Goal: Use online tool/utility

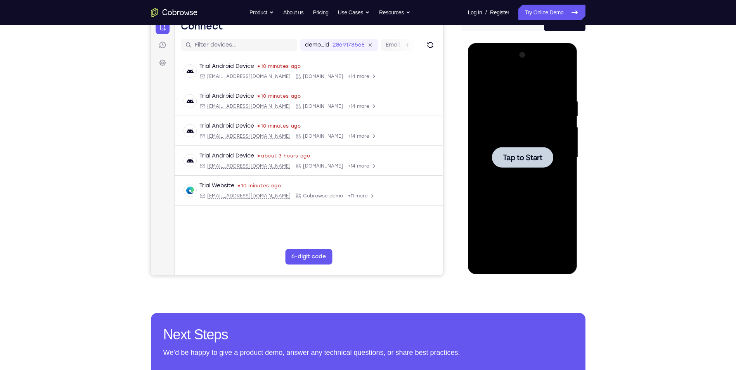
click at [30, 149] on div "Your Support Agent Your Customer Web iOS Android Next Steps We’d be happy to gi…" at bounding box center [368, 195] width 736 height 512
click at [537, 182] on div at bounding box center [523, 157] width 98 height 217
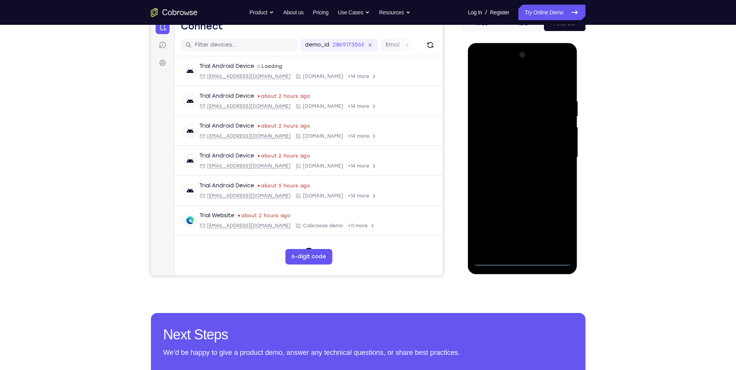
click at [529, 256] on div at bounding box center [523, 157] width 98 height 217
click at [522, 259] on div at bounding box center [523, 157] width 98 height 217
click at [554, 229] on div at bounding box center [523, 157] width 98 height 217
click at [506, 80] on div at bounding box center [523, 157] width 98 height 217
click at [558, 155] on div at bounding box center [523, 157] width 98 height 217
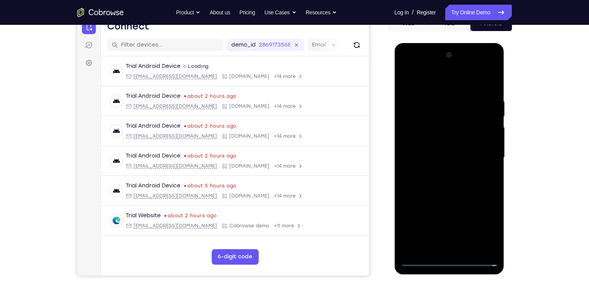
click at [444, 171] on div at bounding box center [449, 157] width 98 height 217
click at [449, 147] on div at bounding box center [449, 157] width 98 height 217
click at [450, 155] on div at bounding box center [449, 157] width 98 height 217
click at [414, 184] on div at bounding box center [449, 157] width 98 height 217
click at [459, 177] on div at bounding box center [449, 157] width 98 height 217
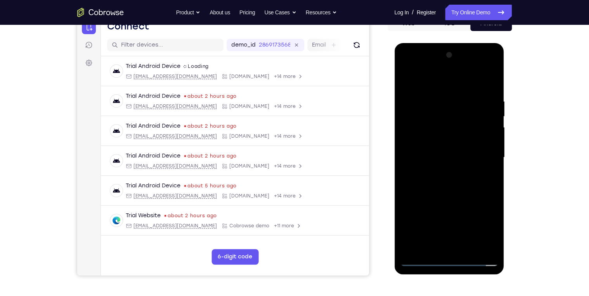
click at [481, 80] on div at bounding box center [449, 157] width 98 height 217
click at [418, 183] on div at bounding box center [449, 157] width 98 height 217
click at [452, 192] on div at bounding box center [449, 157] width 98 height 217
click at [467, 247] on div at bounding box center [449, 157] width 98 height 217
click at [455, 199] on div at bounding box center [449, 157] width 98 height 217
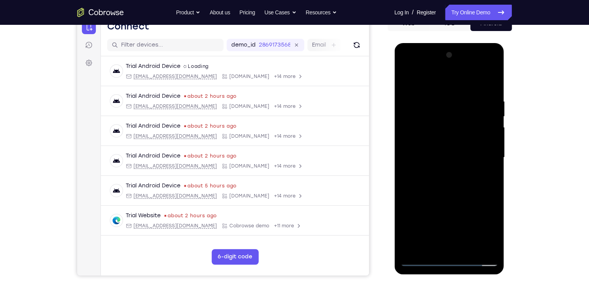
click at [410, 79] on div at bounding box center [449, 157] width 98 height 217
click at [431, 94] on div at bounding box center [449, 157] width 98 height 217
click at [439, 246] on div at bounding box center [449, 157] width 98 height 217
click at [423, 193] on div at bounding box center [449, 157] width 98 height 217
click at [465, 139] on div at bounding box center [449, 157] width 98 height 217
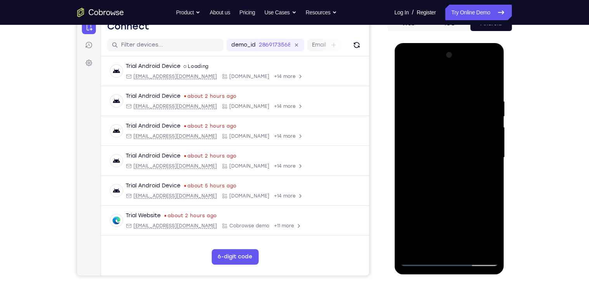
click at [473, 246] on div at bounding box center [449, 157] width 98 height 217
click at [468, 246] on div at bounding box center [449, 157] width 98 height 217
click at [466, 163] on div at bounding box center [449, 157] width 98 height 217
click at [476, 246] on div at bounding box center [449, 157] width 98 height 217
click at [473, 248] on div at bounding box center [449, 157] width 98 height 217
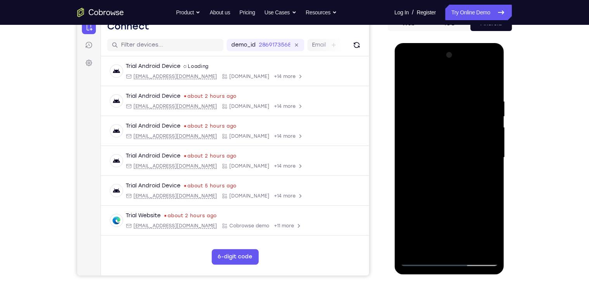
click at [474, 246] on div at bounding box center [449, 157] width 98 height 217
click at [489, 167] on div at bounding box center [449, 157] width 98 height 217
click at [475, 246] on div at bounding box center [449, 157] width 98 height 217
click at [484, 247] on div at bounding box center [449, 157] width 98 height 217
click at [450, 248] on div at bounding box center [449, 157] width 98 height 217
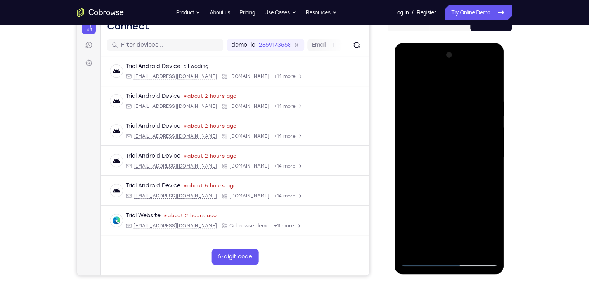
drag, startPoint x: 447, startPoint y: 97, endPoint x: 433, endPoint y: 184, distance: 88.2
click at [433, 184] on div at bounding box center [449, 157] width 98 height 217
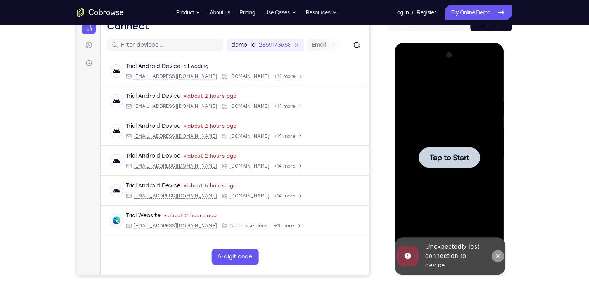
click at [495, 256] on icon at bounding box center [497, 256] width 6 height 6
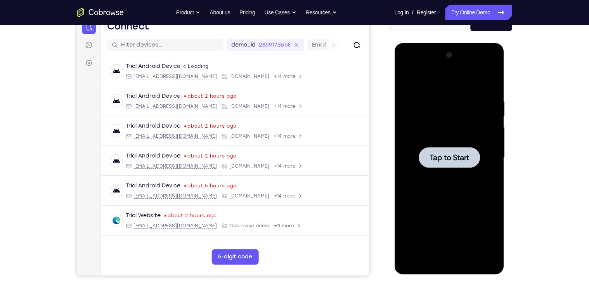
click at [433, 154] on span "Tap to Start" at bounding box center [449, 158] width 40 height 8
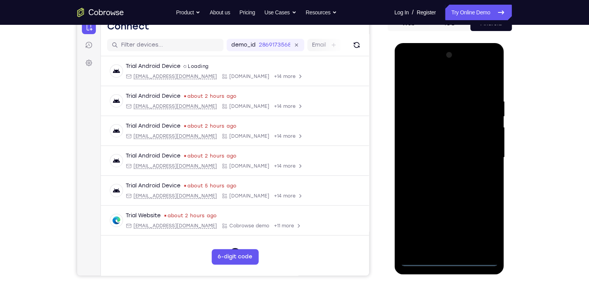
click at [450, 259] on div at bounding box center [449, 157] width 98 height 217
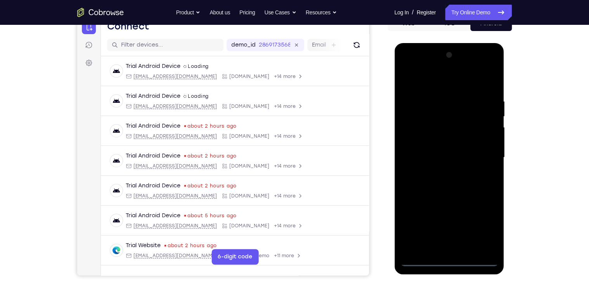
click at [484, 229] on div at bounding box center [449, 157] width 98 height 217
click at [448, 85] on div at bounding box center [449, 157] width 98 height 217
click at [479, 154] on div at bounding box center [449, 157] width 98 height 217
click at [438, 171] on div at bounding box center [449, 157] width 98 height 217
click at [444, 150] on div at bounding box center [449, 157] width 98 height 217
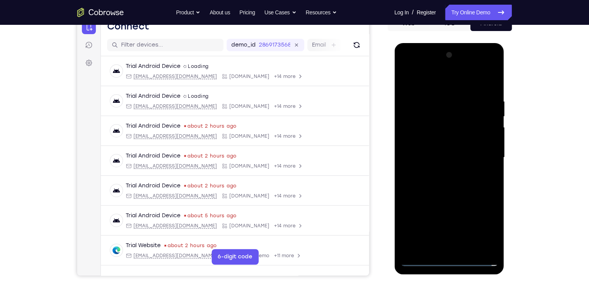
click at [440, 156] on div at bounding box center [449, 157] width 98 height 217
click at [432, 181] on div at bounding box center [449, 157] width 98 height 217
click at [459, 177] on div at bounding box center [449, 157] width 98 height 217
click at [432, 181] on div at bounding box center [449, 157] width 98 height 217
click at [440, 181] on div at bounding box center [449, 157] width 98 height 217
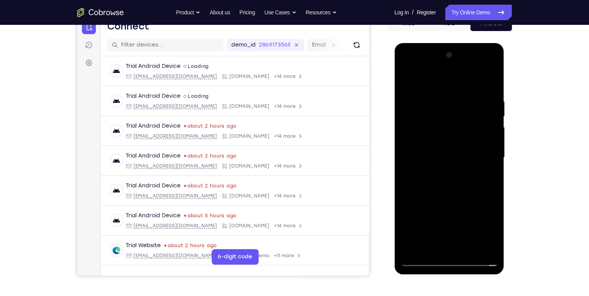
drag, startPoint x: 445, startPoint y: 109, endPoint x: 445, endPoint y: 197, distance: 88.1
click at [445, 196] on div at bounding box center [449, 157] width 98 height 217
click at [484, 78] on div at bounding box center [449, 157] width 98 height 217
click at [422, 149] on div at bounding box center [449, 157] width 98 height 217
click at [443, 243] on div at bounding box center [449, 157] width 98 height 217
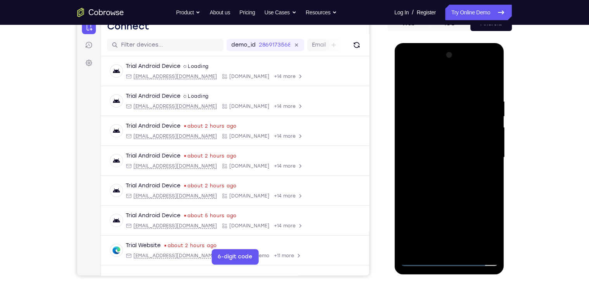
click at [431, 182] on div at bounding box center [449, 157] width 98 height 217
click at [435, 181] on div at bounding box center [449, 157] width 98 height 217
click at [456, 182] on div at bounding box center [449, 157] width 98 height 217
click at [452, 194] on div at bounding box center [449, 157] width 98 height 217
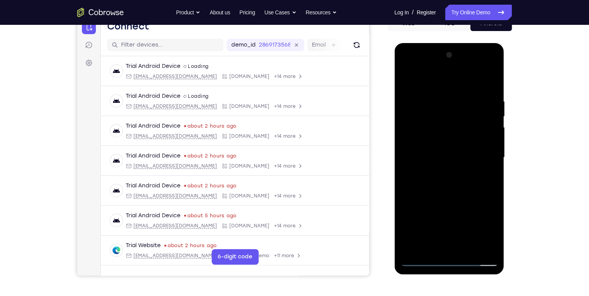
click at [431, 97] on div at bounding box center [449, 157] width 98 height 217
click at [409, 169] on div at bounding box center [449, 157] width 98 height 217
click at [427, 247] on div at bounding box center [449, 157] width 98 height 217
click at [426, 246] on div at bounding box center [449, 157] width 98 height 217
click at [459, 152] on div at bounding box center [449, 157] width 98 height 217
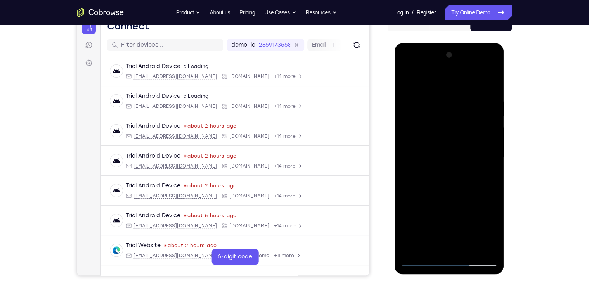
click at [472, 246] on div at bounding box center [449, 157] width 98 height 217
click at [485, 247] on div at bounding box center [449, 157] width 98 height 217
click at [491, 84] on div at bounding box center [449, 157] width 98 height 217
click at [468, 249] on div at bounding box center [449, 157] width 98 height 217
click at [454, 202] on div at bounding box center [449, 157] width 98 height 217
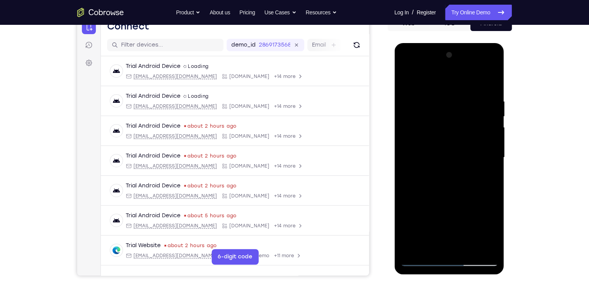
click at [407, 78] on div at bounding box center [449, 157] width 98 height 217
click at [433, 97] on div at bounding box center [449, 157] width 98 height 217
click at [435, 244] on div at bounding box center [449, 157] width 98 height 217
click at [483, 165] on div at bounding box center [449, 157] width 98 height 217
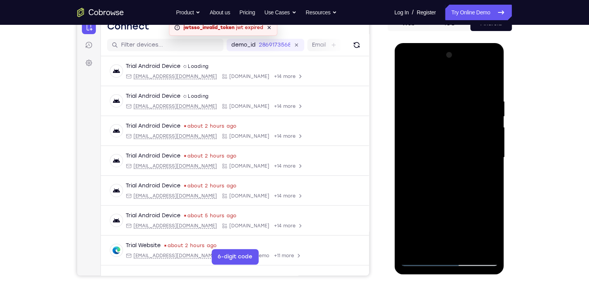
click at [472, 247] on div at bounding box center [449, 157] width 98 height 217
click at [485, 247] on div at bounding box center [449, 157] width 98 height 217
click at [455, 247] on div at bounding box center [449, 157] width 98 height 217
click at [487, 83] on div at bounding box center [449, 157] width 98 height 217
click at [468, 247] on div at bounding box center [449, 157] width 98 height 217
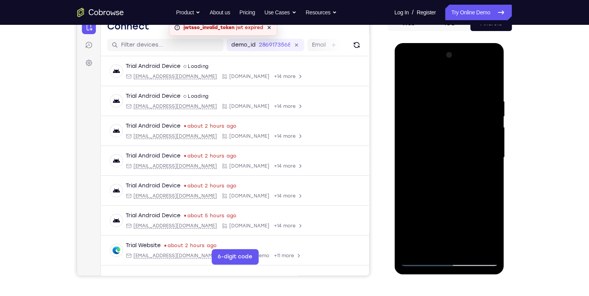
drag, startPoint x: 463, startPoint y: 205, endPoint x: 449, endPoint y: 109, distance: 97.2
click at [449, 109] on div at bounding box center [449, 157] width 98 height 217
click at [442, 241] on div at bounding box center [449, 157] width 98 height 217
click at [406, 81] on div at bounding box center [449, 157] width 98 height 217
drag, startPoint x: 428, startPoint y: 171, endPoint x: 443, endPoint y: 273, distance: 103.5
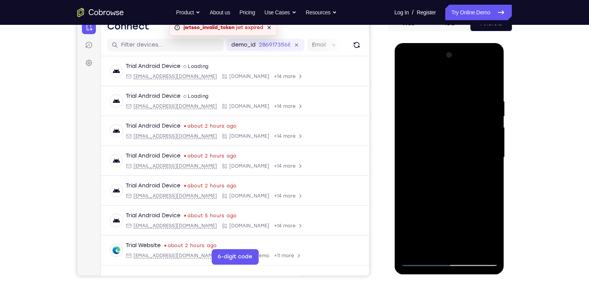
click at [443, 272] on div at bounding box center [449, 158] width 110 height 231
click at [441, 149] on div at bounding box center [449, 157] width 98 height 217
click at [485, 176] on div at bounding box center [449, 157] width 98 height 217
click at [370, 95] on div "Your Support Agent Your Customer Web iOS Android" at bounding box center [294, 132] width 435 height 287
click at [403, 79] on div at bounding box center [449, 157] width 98 height 217
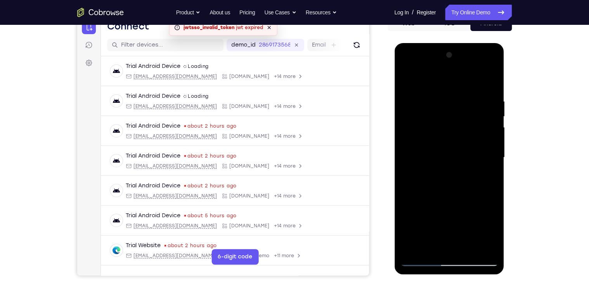
click at [381, 84] on div "Your Support Agent Your Customer Web iOS Android" at bounding box center [294, 132] width 435 height 287
drag, startPoint x: 435, startPoint y: 151, endPoint x: 435, endPoint y: 179, distance: 27.9
click at [435, 179] on div at bounding box center [449, 157] width 98 height 217
drag, startPoint x: 436, startPoint y: 129, endPoint x: 435, endPoint y: 202, distance: 73.0
click at [435, 202] on div at bounding box center [449, 157] width 98 height 217
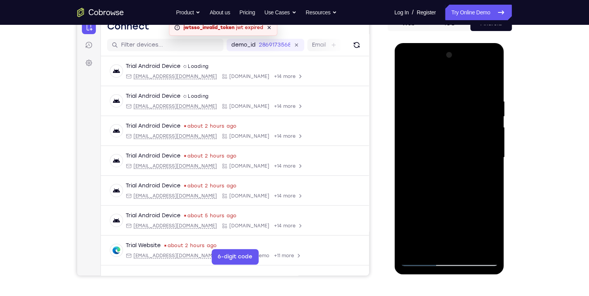
drag, startPoint x: 443, startPoint y: 199, endPoint x: 441, endPoint y: 141, distance: 58.2
click at [442, 144] on div at bounding box center [449, 157] width 98 height 217
drag, startPoint x: 443, startPoint y: 225, endPoint x: 448, endPoint y: 174, distance: 51.8
click at [448, 178] on div at bounding box center [449, 157] width 98 height 217
click at [412, 205] on div at bounding box center [449, 157] width 98 height 217
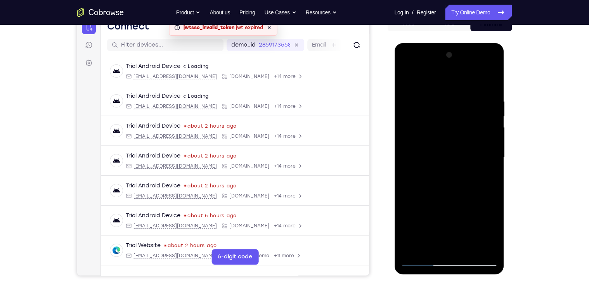
click at [417, 81] on div at bounding box center [449, 157] width 98 height 217
click at [417, 102] on div at bounding box center [449, 157] width 98 height 217
click at [427, 246] on div at bounding box center [449, 157] width 98 height 217
click at [471, 162] on div at bounding box center [449, 157] width 98 height 217
click at [436, 246] on div at bounding box center [449, 157] width 98 height 217
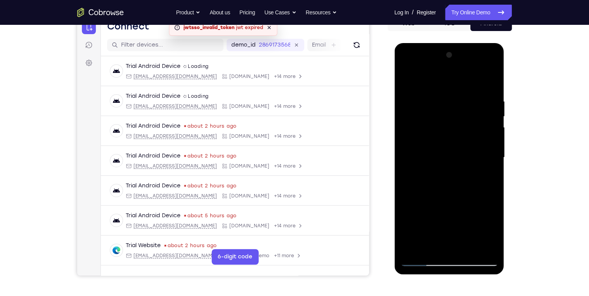
click at [422, 248] on div at bounding box center [449, 157] width 98 height 217
click at [491, 233] on div at bounding box center [449, 157] width 98 height 217
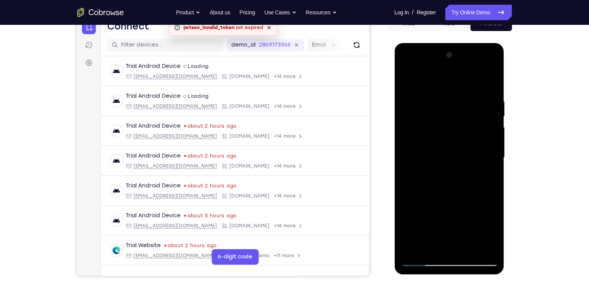
click at [491, 233] on div at bounding box center [449, 157] width 98 height 217
click at [490, 232] on div at bounding box center [449, 157] width 98 height 217
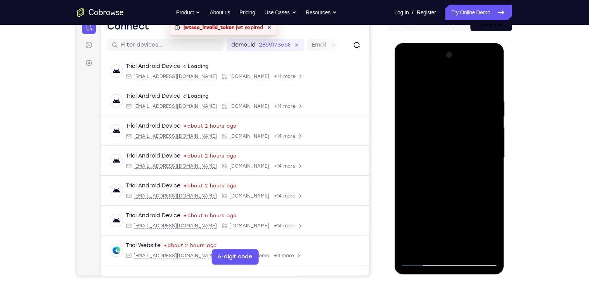
click at [466, 156] on div at bounding box center [449, 157] width 98 height 217
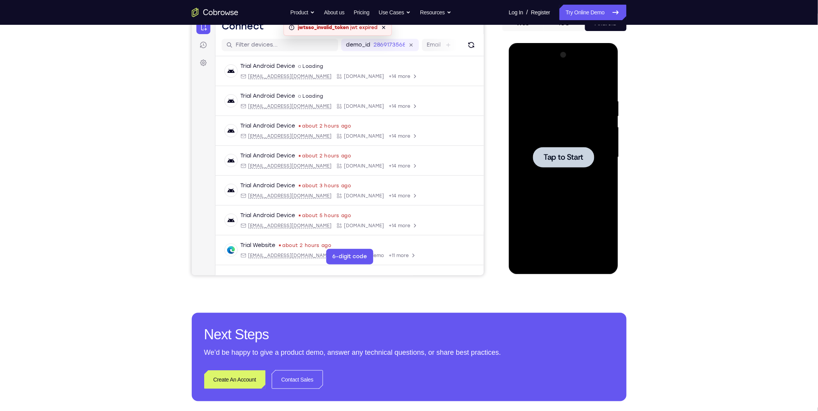
click at [586, 163] on div at bounding box center [562, 157] width 61 height 21
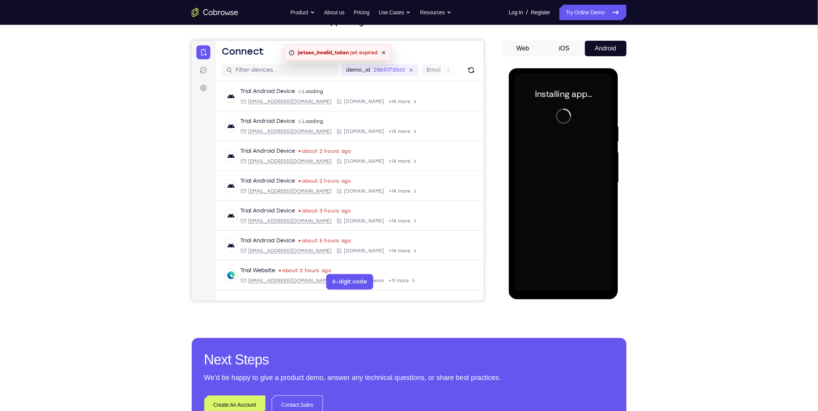
scroll to position [42, 0]
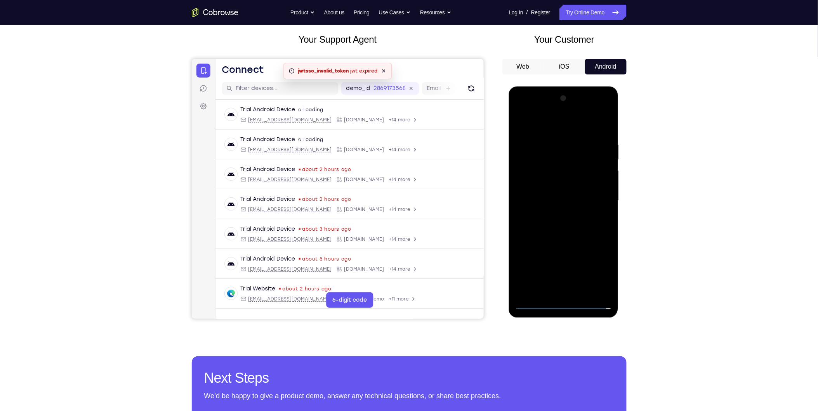
click at [569, 307] on div at bounding box center [563, 200] width 98 height 217
click at [601, 265] on div at bounding box center [563, 200] width 98 height 217
click at [559, 125] on div at bounding box center [563, 200] width 98 height 217
click at [594, 199] on div at bounding box center [563, 200] width 98 height 217
click at [555, 217] on div at bounding box center [563, 200] width 98 height 217
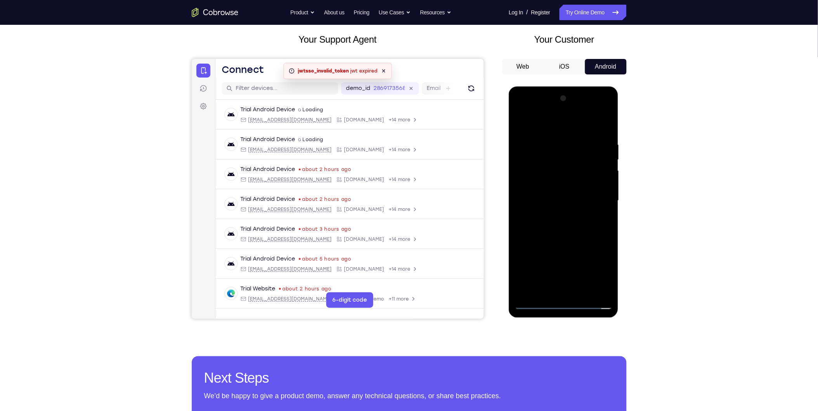
click at [545, 193] on div at bounding box center [563, 200] width 98 height 217
click at [601, 193] on div at bounding box center [563, 200] width 98 height 217
click at [557, 194] on div at bounding box center [563, 200] width 98 height 217
click at [555, 171] on div at bounding box center [563, 200] width 98 height 217
click at [550, 200] on div at bounding box center [563, 200] width 98 height 217
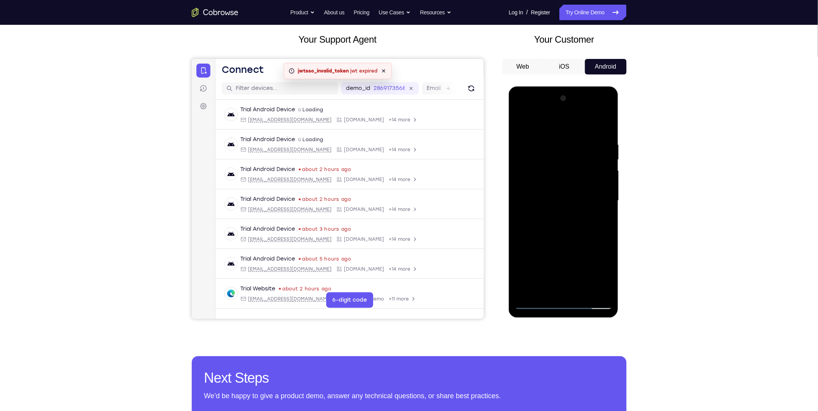
click at [565, 232] on div at bounding box center [563, 200] width 98 height 217
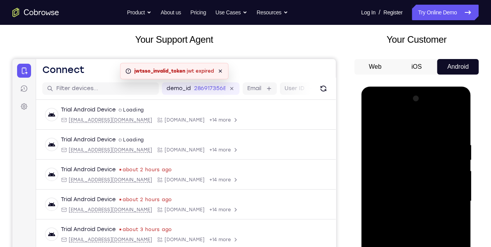
click at [384, 196] on div at bounding box center [416, 200] width 98 height 217
click at [398, 200] on div at bounding box center [416, 200] width 98 height 217
click at [422, 236] on div at bounding box center [416, 200] width 98 height 217
click at [454, 211] on div at bounding box center [416, 200] width 98 height 217
click at [419, 229] on div at bounding box center [416, 200] width 98 height 217
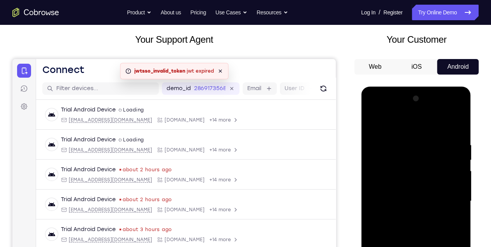
click at [417, 201] on div at bounding box center [416, 200] width 98 height 217
click at [390, 170] on div at bounding box center [416, 200] width 98 height 217
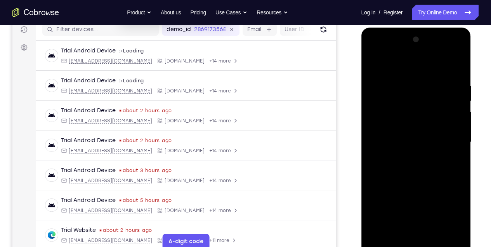
scroll to position [146, 0]
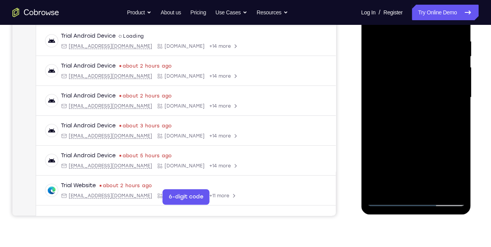
click at [416, 130] on div at bounding box center [416, 97] width 98 height 217
click at [388, 94] on div at bounding box center [416, 97] width 98 height 217
click at [390, 66] on div at bounding box center [416, 97] width 98 height 217
click at [459, 173] on div at bounding box center [416, 97] width 98 height 217
click at [407, 95] on div at bounding box center [416, 97] width 98 height 217
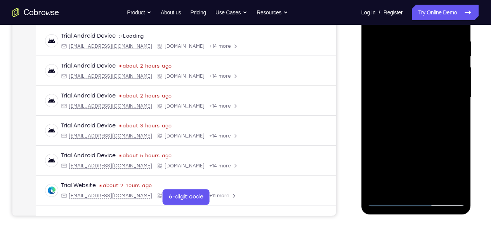
click at [407, 121] on div at bounding box center [416, 97] width 98 height 217
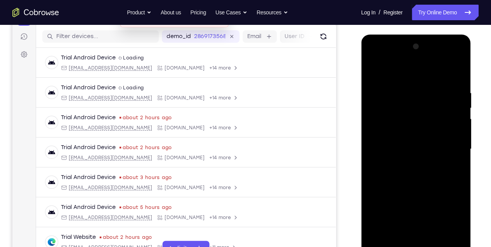
scroll to position [68, 0]
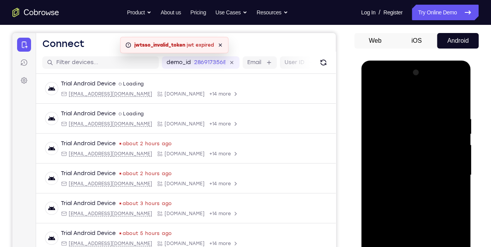
click at [423, 199] on div at bounding box center [416, 174] width 98 height 217
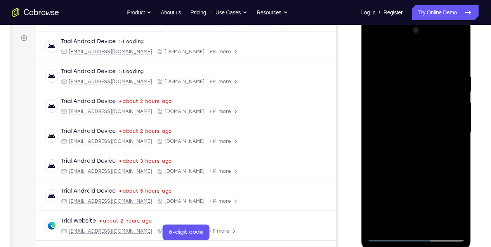
scroll to position [120, 0]
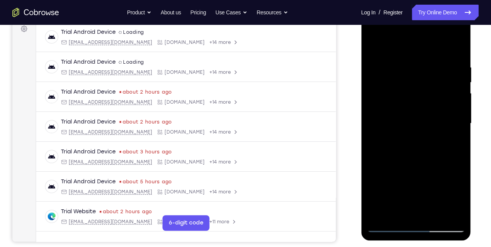
click at [425, 160] on div at bounding box center [416, 123] width 98 height 217
click at [433, 213] on div at bounding box center [416, 123] width 98 height 217
click at [435, 215] on div at bounding box center [416, 123] width 98 height 217
click at [412, 165] on div at bounding box center [416, 123] width 98 height 217
click at [406, 114] on div at bounding box center [416, 123] width 98 height 217
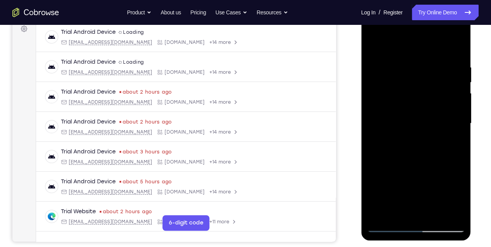
click at [401, 209] on div at bounding box center [416, 123] width 98 height 217
click at [452, 144] on div at bounding box center [416, 123] width 98 height 217
click at [452, 143] on div at bounding box center [416, 123] width 98 height 217
click at [458, 200] on div at bounding box center [416, 123] width 98 height 217
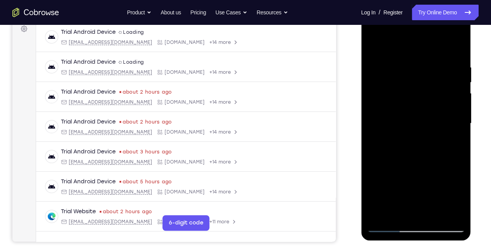
click at [454, 143] on div at bounding box center [416, 123] width 98 height 217
click at [373, 48] on div at bounding box center [416, 123] width 98 height 217
click at [376, 45] on div at bounding box center [416, 123] width 98 height 217
click at [458, 46] on div at bounding box center [416, 123] width 98 height 217
click at [401, 115] on div at bounding box center [416, 123] width 98 height 217
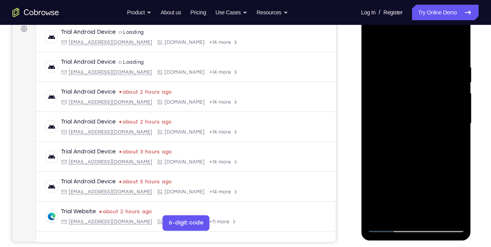
click at [372, 46] on div at bounding box center [416, 123] width 98 height 217
click at [445, 116] on div at bounding box center [416, 123] width 98 height 217
click at [373, 45] on div at bounding box center [416, 123] width 98 height 217
click at [433, 58] on div at bounding box center [416, 123] width 98 height 217
click at [428, 83] on div at bounding box center [416, 123] width 98 height 217
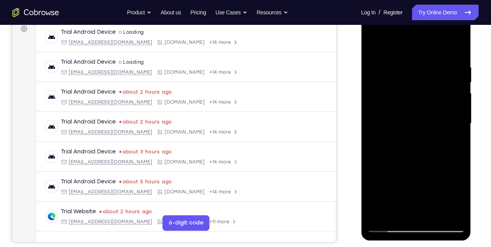
click at [430, 97] on div at bounding box center [416, 123] width 98 height 217
click at [373, 44] on div at bounding box center [416, 123] width 98 height 217
click at [374, 46] on div at bounding box center [416, 123] width 98 height 217
click at [437, 212] on div at bounding box center [416, 123] width 98 height 217
click at [433, 215] on div at bounding box center [416, 123] width 98 height 217
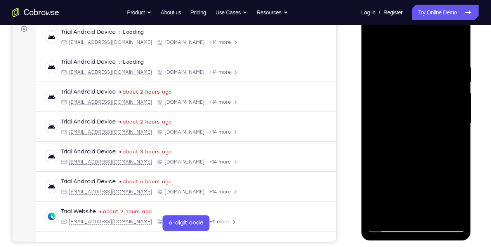
click at [420, 115] on div at bounding box center [416, 123] width 98 height 217
click at [404, 211] on div at bounding box center [416, 123] width 98 height 217
click at [374, 47] on div at bounding box center [416, 123] width 98 height 217
click at [404, 111] on div at bounding box center [416, 123] width 98 height 217
click at [400, 211] on div at bounding box center [416, 123] width 98 height 217
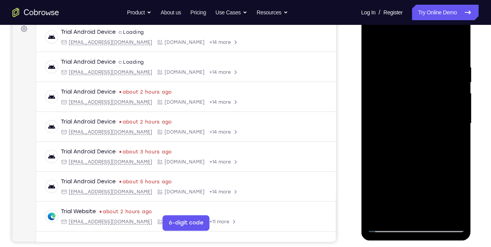
click at [454, 142] on div at bounding box center [416, 123] width 98 height 217
click at [454, 143] on div at bounding box center [416, 123] width 98 height 217
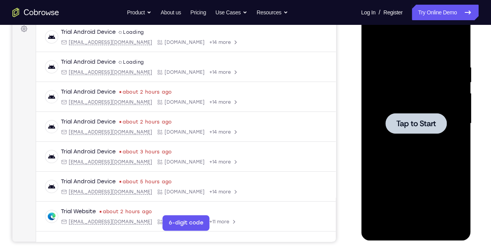
click at [396, 139] on div at bounding box center [416, 123] width 98 height 217
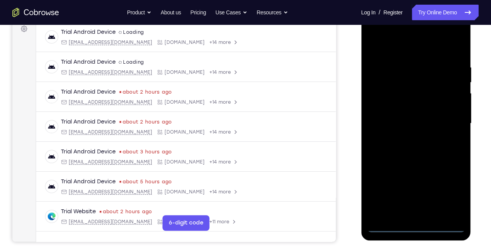
click at [413, 226] on div at bounding box center [416, 123] width 98 height 217
click at [449, 196] on div at bounding box center [416, 123] width 98 height 217
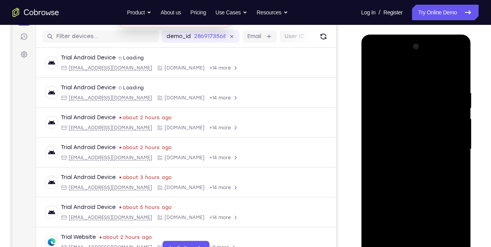
click at [403, 73] on div at bounding box center [416, 148] width 98 height 217
click at [451, 147] on div at bounding box center [416, 148] width 98 height 217
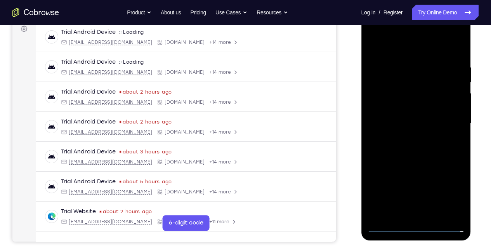
click at [408, 138] on div at bounding box center [416, 123] width 98 height 217
click at [404, 115] on div at bounding box center [416, 123] width 98 height 217
click at [407, 123] on div at bounding box center [416, 123] width 98 height 217
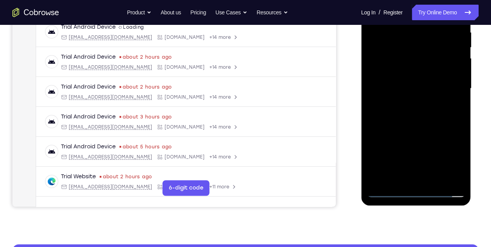
scroll to position [137, 0]
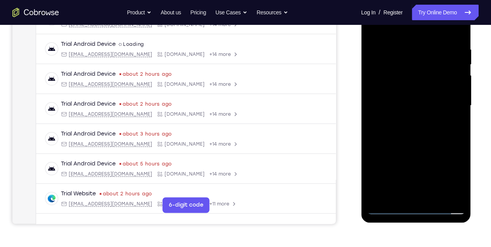
click at [435, 197] on div at bounding box center [416, 105] width 98 height 217
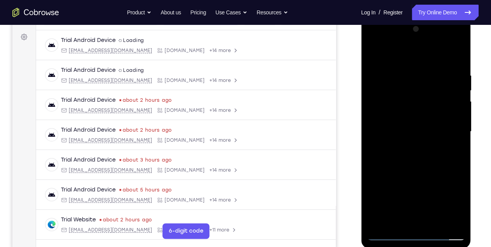
click at [414, 168] on div at bounding box center [416, 131] width 98 height 217
click at [448, 54] on div at bounding box center [416, 131] width 98 height 217
click at [435, 222] on div at bounding box center [416, 131] width 98 height 217
click at [407, 174] on div at bounding box center [416, 131] width 98 height 217
click at [408, 123] on div at bounding box center [416, 131] width 98 height 217
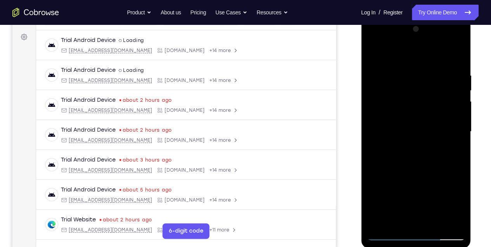
click at [453, 151] on div at bounding box center [416, 131] width 98 height 217
click at [455, 150] on div at bounding box center [416, 131] width 98 height 217
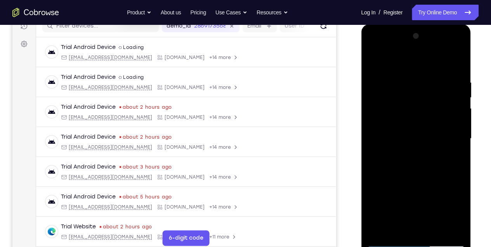
scroll to position [115, 0]
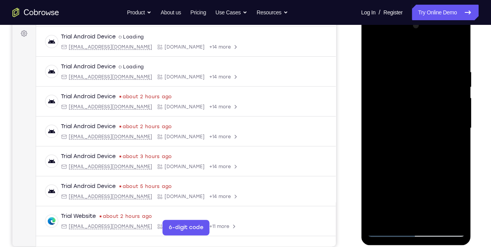
click at [393, 149] on div at bounding box center [416, 127] width 98 height 217
click at [453, 148] on div at bounding box center [416, 127] width 98 height 217
click at [403, 148] on div at bounding box center [416, 127] width 98 height 217
click at [455, 148] on div at bounding box center [416, 127] width 98 height 217
click at [401, 148] on div at bounding box center [416, 127] width 98 height 217
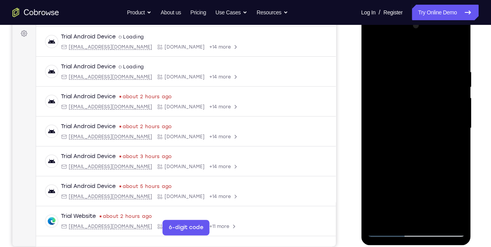
click at [449, 148] on div at bounding box center [416, 127] width 98 height 217
click at [371, 49] on div at bounding box center [416, 127] width 98 height 217
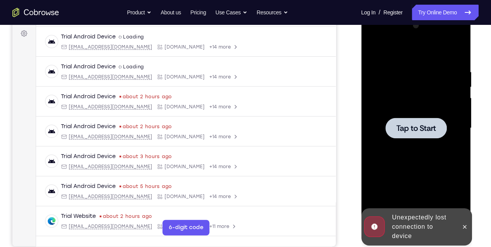
click at [372, 51] on div at bounding box center [416, 127] width 98 height 217
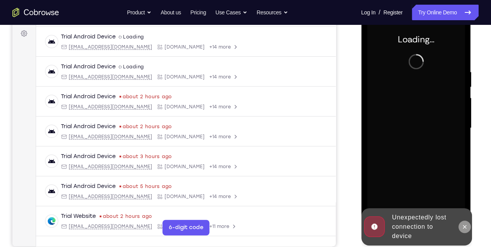
click at [463, 229] on icon at bounding box center [464, 227] width 6 height 6
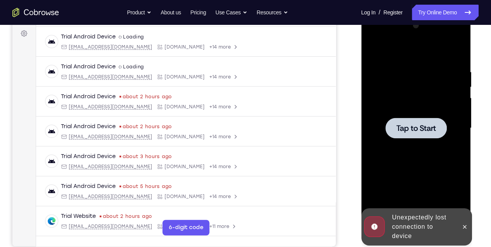
click at [399, 142] on div at bounding box center [416, 127] width 98 height 217
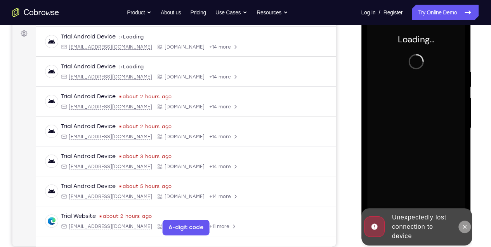
click at [460, 226] on button at bounding box center [464, 226] width 12 height 12
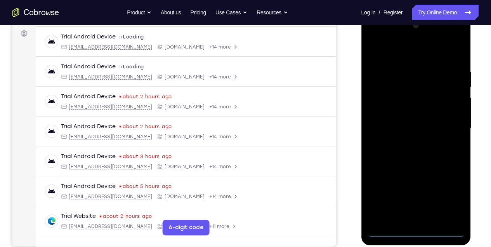
click at [415, 231] on div at bounding box center [416, 127] width 98 height 217
click at [451, 195] on div at bounding box center [416, 127] width 98 height 217
click at [409, 51] on div at bounding box center [416, 127] width 98 height 217
click at [447, 123] on div at bounding box center [416, 127] width 98 height 217
click at [409, 143] on div at bounding box center [416, 127] width 98 height 217
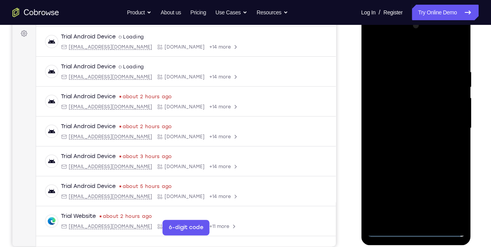
click at [418, 120] on div at bounding box center [416, 127] width 98 height 217
click at [405, 129] on div at bounding box center [416, 127] width 98 height 217
click at [395, 154] on div at bounding box center [416, 127] width 98 height 217
click at [430, 162] on div at bounding box center [416, 127] width 98 height 217
click at [451, 51] on div at bounding box center [416, 127] width 98 height 217
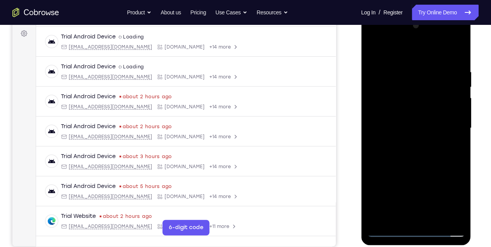
click at [433, 217] on div at bounding box center [416, 127] width 98 height 217
click at [426, 170] on div at bounding box center [416, 127] width 98 height 217
drag, startPoint x: 417, startPoint y: 196, endPoint x: 411, endPoint y: 128, distance: 69.0
click at [411, 128] on div at bounding box center [416, 127] width 98 height 217
drag, startPoint x: 411, startPoint y: 199, endPoint x: 411, endPoint y: 123, distance: 76.8
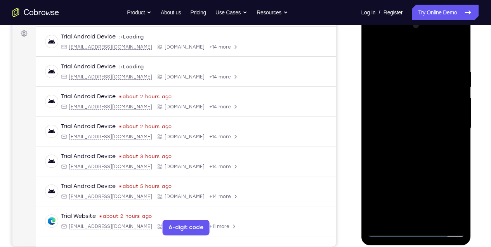
click at [411, 123] on div at bounding box center [416, 127] width 98 height 217
drag, startPoint x: 401, startPoint y: 197, endPoint x: 401, endPoint y: 156, distance: 41.5
click at [401, 156] on div at bounding box center [416, 127] width 98 height 217
click at [402, 160] on div at bounding box center [416, 127] width 98 height 217
click at [372, 51] on div at bounding box center [416, 127] width 98 height 217
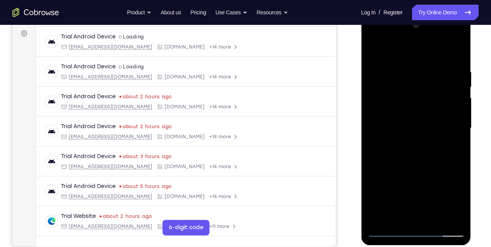
click at [401, 124] on div at bounding box center [416, 127] width 98 height 217
click at [374, 198] on div at bounding box center [416, 127] width 98 height 217
click at [376, 196] on div at bounding box center [416, 127] width 98 height 217
click at [385, 186] on div at bounding box center [416, 127] width 98 height 217
click at [426, 129] on div at bounding box center [416, 127] width 98 height 217
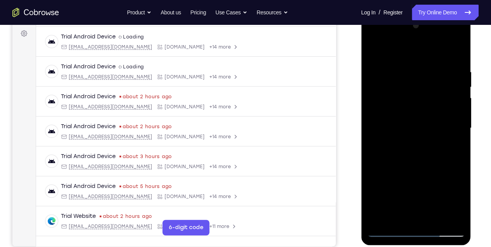
click at [395, 216] on div at bounding box center [416, 127] width 98 height 217
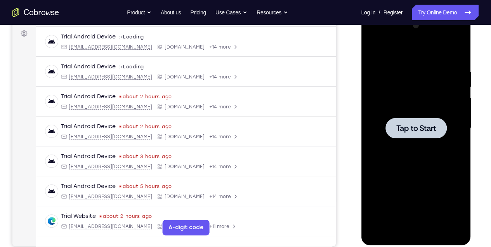
click at [392, 127] on div at bounding box center [415, 128] width 61 height 21
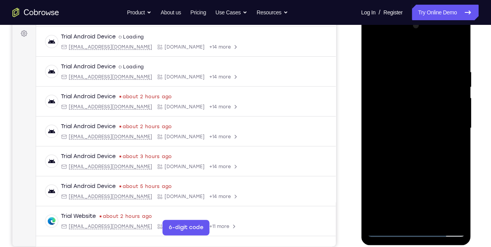
click at [414, 227] on div at bounding box center [416, 127] width 98 height 217
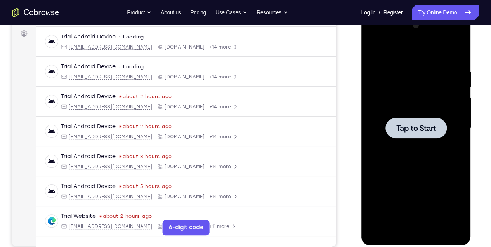
click at [371, 139] on div at bounding box center [416, 127] width 98 height 217
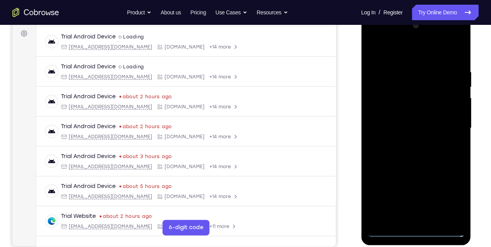
click at [418, 231] on div at bounding box center [416, 127] width 98 height 217
click at [449, 199] on div at bounding box center [416, 127] width 98 height 217
click at [395, 54] on div at bounding box center [416, 127] width 98 height 217
click at [445, 120] on div at bounding box center [416, 127] width 98 height 217
click at [448, 124] on div at bounding box center [416, 127] width 98 height 217
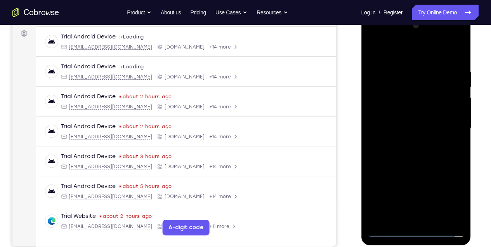
click at [407, 142] on div at bounding box center [416, 127] width 98 height 217
click at [411, 123] on div at bounding box center [416, 127] width 98 height 217
click at [405, 132] on div at bounding box center [416, 127] width 98 height 217
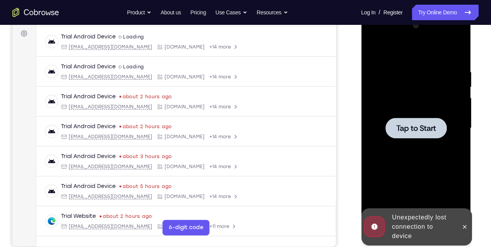
click at [456, 174] on div at bounding box center [416, 127] width 98 height 217
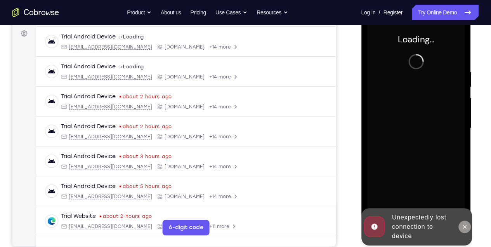
click at [462, 224] on icon at bounding box center [464, 227] width 6 height 6
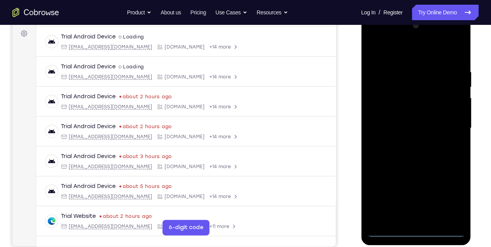
click at [415, 231] on div at bounding box center [416, 127] width 98 height 217
click at [449, 190] on div at bounding box center [416, 127] width 98 height 217
click at [405, 52] on div at bounding box center [416, 127] width 98 height 217
click at [450, 126] on div at bounding box center [416, 127] width 98 height 217
click at [408, 142] on div at bounding box center [416, 127] width 98 height 217
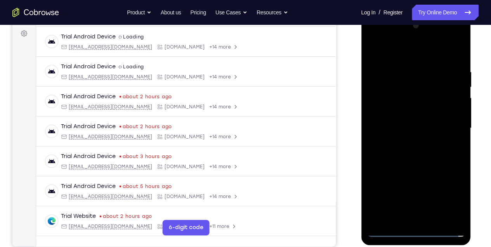
click at [404, 121] on div at bounding box center [416, 127] width 98 height 217
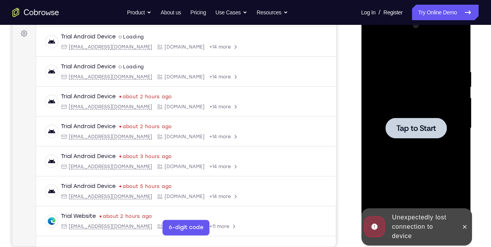
click at [429, 148] on div at bounding box center [416, 127] width 98 height 217
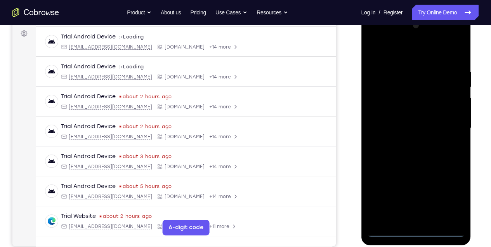
click at [418, 229] on div at bounding box center [416, 127] width 98 height 217
click at [452, 191] on div at bounding box center [416, 127] width 98 height 217
click at [449, 195] on div at bounding box center [416, 127] width 98 height 217
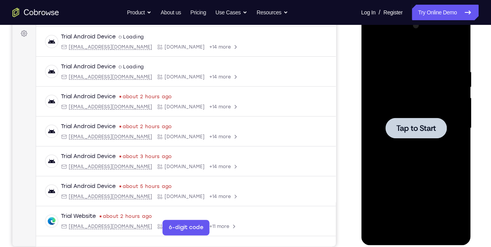
click at [417, 141] on div at bounding box center [416, 127] width 98 height 217
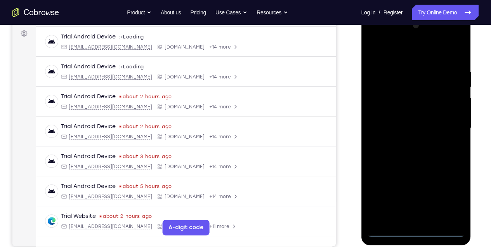
click at [415, 230] on div at bounding box center [416, 127] width 98 height 217
click at [446, 198] on div at bounding box center [416, 127] width 98 height 217
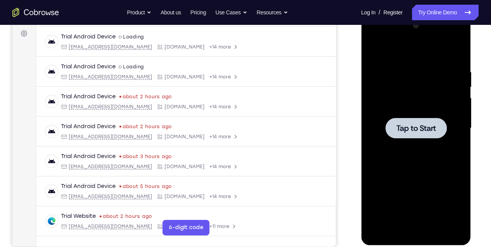
click at [383, 130] on div at bounding box center [416, 127] width 98 height 217
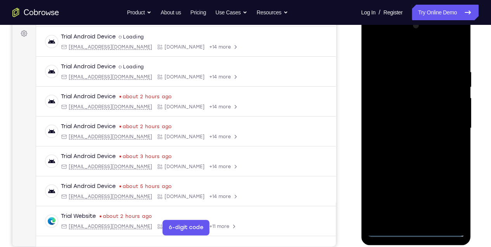
click at [416, 232] on div at bounding box center [416, 127] width 98 height 217
drag, startPoint x: 430, startPoint y: 68, endPoint x: 418, endPoint y: 140, distance: 72.8
click at [418, 134] on div at bounding box center [416, 127] width 98 height 217
click at [446, 198] on div at bounding box center [416, 127] width 98 height 217
click at [417, 232] on div at bounding box center [416, 127] width 98 height 217
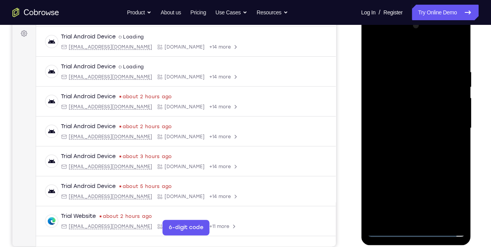
click at [451, 198] on div at bounding box center [416, 127] width 98 height 217
click at [446, 40] on div at bounding box center [416, 127] width 98 height 217
click at [397, 40] on div at bounding box center [416, 127] width 98 height 217
click at [389, 37] on div at bounding box center [416, 127] width 98 height 217
click at [444, 125] on div at bounding box center [416, 127] width 98 height 217
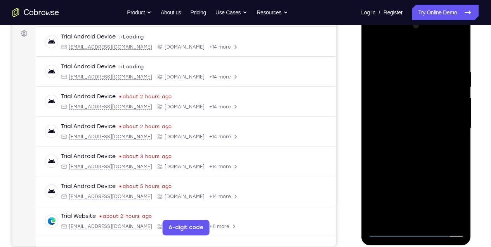
click at [406, 142] on div at bounding box center [416, 127] width 98 height 217
click at [405, 124] on div at bounding box center [416, 127] width 98 height 217
click at [419, 98] on div at bounding box center [416, 127] width 98 height 217
click at [454, 95] on div at bounding box center [416, 127] width 98 height 217
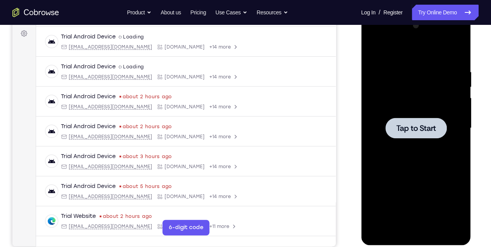
click at [392, 127] on div at bounding box center [415, 128] width 61 height 21
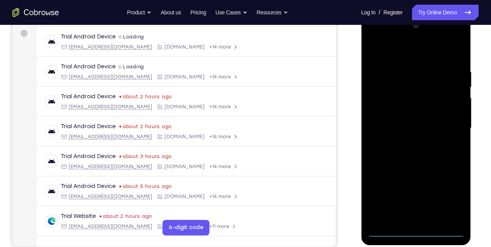
click at [416, 232] on div at bounding box center [416, 127] width 98 height 217
click at [449, 199] on div at bounding box center [416, 127] width 98 height 217
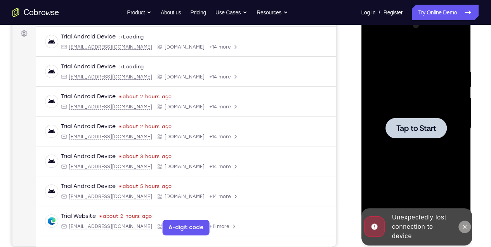
click at [467, 227] on icon at bounding box center [464, 227] width 6 height 6
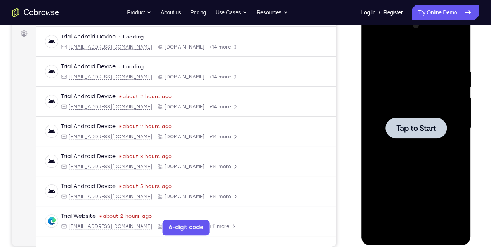
click at [418, 142] on div at bounding box center [416, 127] width 98 height 217
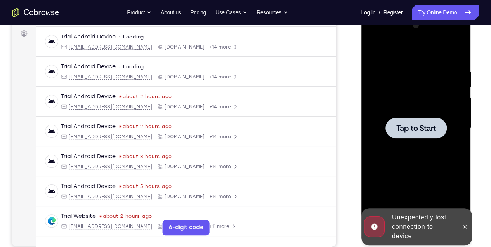
click at [409, 132] on span "Tap to Start" at bounding box center [416, 128] width 40 height 8
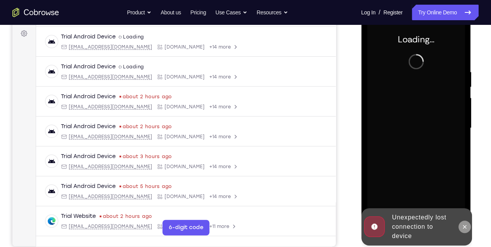
click at [466, 229] on icon at bounding box center [464, 227] width 6 height 6
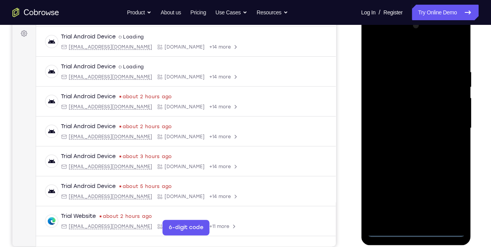
click at [416, 232] on div at bounding box center [416, 127] width 98 height 217
click at [449, 196] on div at bounding box center [416, 127] width 98 height 217
click at [448, 39] on div at bounding box center [416, 127] width 98 height 217
drag, startPoint x: 392, startPoint y: 57, endPoint x: 394, endPoint y: 75, distance: 18.0
click at [394, 75] on div at bounding box center [416, 127] width 98 height 217
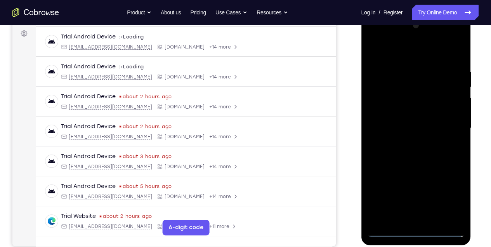
click at [384, 35] on div at bounding box center [416, 127] width 98 height 217
click at [452, 126] on div at bounding box center [416, 127] width 98 height 217
click at [406, 143] on div at bounding box center [416, 127] width 98 height 217
click at [406, 120] on div at bounding box center [416, 127] width 98 height 217
click at [453, 96] on div at bounding box center [416, 127] width 98 height 217
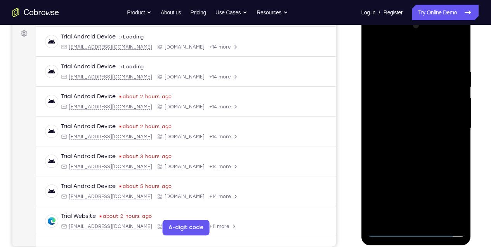
click at [454, 94] on div at bounding box center [416, 127] width 98 height 217
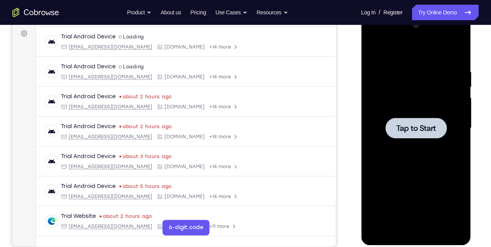
click at [392, 111] on div at bounding box center [416, 127] width 98 height 217
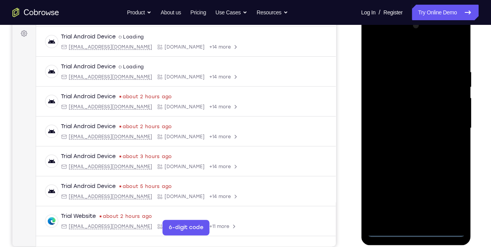
click at [414, 230] on div at bounding box center [416, 127] width 98 height 217
click at [454, 192] on div at bounding box center [416, 127] width 98 height 217
click at [405, 57] on div at bounding box center [416, 127] width 98 height 217
click at [449, 127] on div at bounding box center [416, 127] width 98 height 217
click at [406, 143] on div at bounding box center [416, 127] width 98 height 217
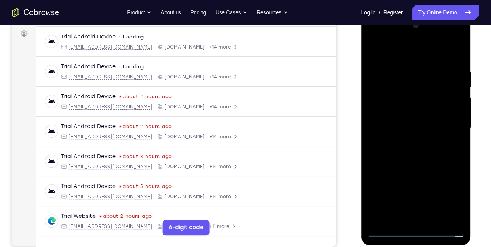
click at [409, 122] on div at bounding box center [416, 127] width 98 height 217
click at [407, 127] on div at bounding box center [416, 127] width 98 height 217
click at [395, 158] on div at bounding box center [416, 127] width 98 height 217
click at [450, 51] on div at bounding box center [416, 127] width 98 height 217
click at [407, 150] on div at bounding box center [416, 127] width 98 height 217
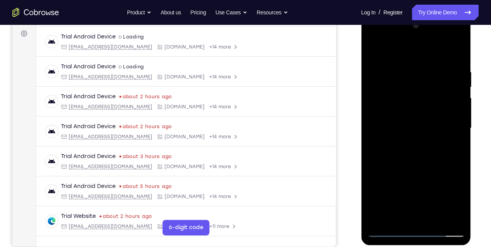
click at [407, 149] on div at bounding box center [416, 127] width 98 height 217
click at [416, 108] on div at bounding box center [416, 127] width 98 height 217
click at [413, 210] on div at bounding box center [416, 127] width 98 height 217
click at [393, 120] on div at bounding box center [416, 127] width 98 height 217
click at [422, 164] on div at bounding box center [416, 127] width 98 height 217
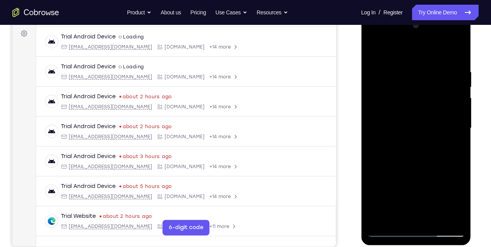
click at [436, 218] on div at bounding box center [416, 127] width 98 height 217
click at [435, 218] on div at bounding box center [416, 127] width 98 height 217
click at [421, 168] on div at bounding box center [416, 127] width 98 height 217
click at [444, 116] on div at bounding box center [416, 127] width 98 height 217
click at [392, 216] on div at bounding box center [416, 127] width 98 height 217
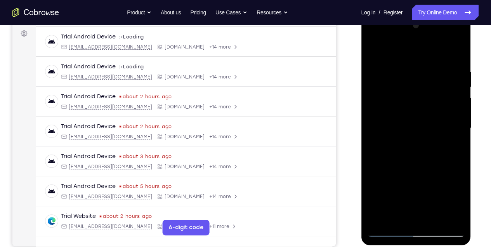
click at [450, 147] on div at bounding box center [416, 127] width 98 height 217
click at [451, 148] on div at bounding box center [416, 127] width 98 height 217
